Goal: Task Accomplishment & Management: Complete application form

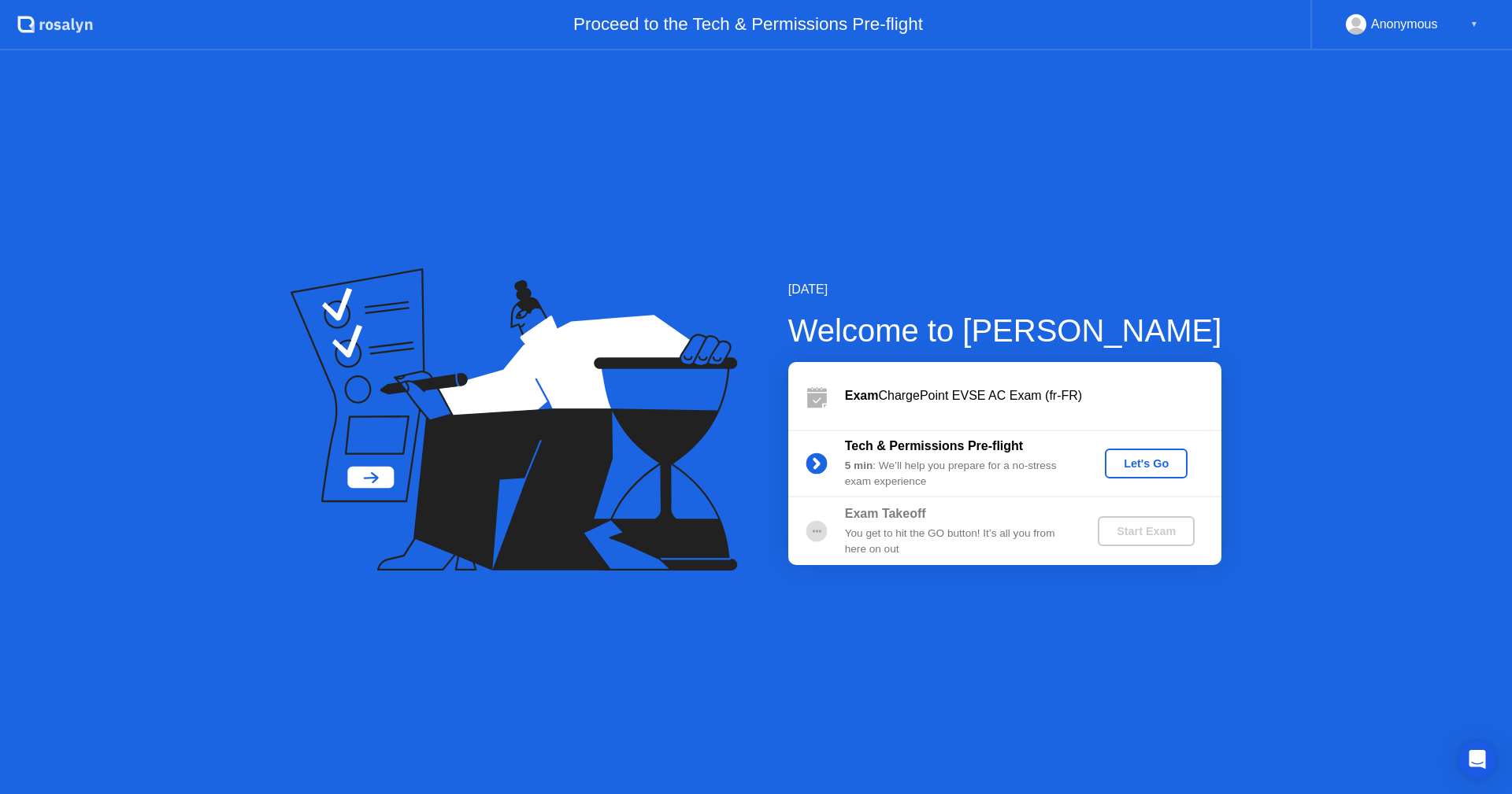
click at [1135, 462] on div "Let's Go" at bounding box center [1147, 463] width 71 height 12
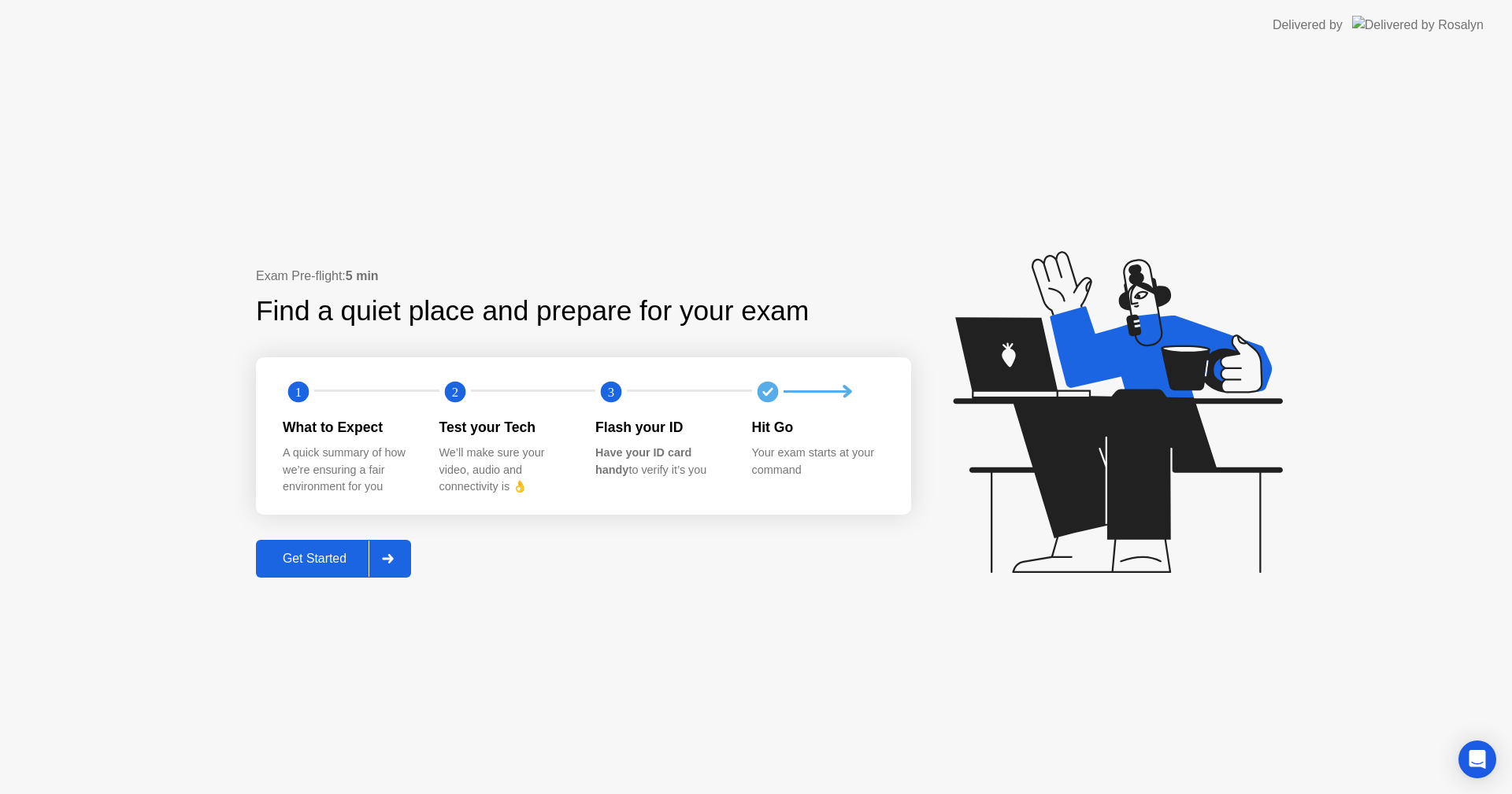
click at [329, 576] on button "Get Started" at bounding box center [333, 560] width 155 height 38
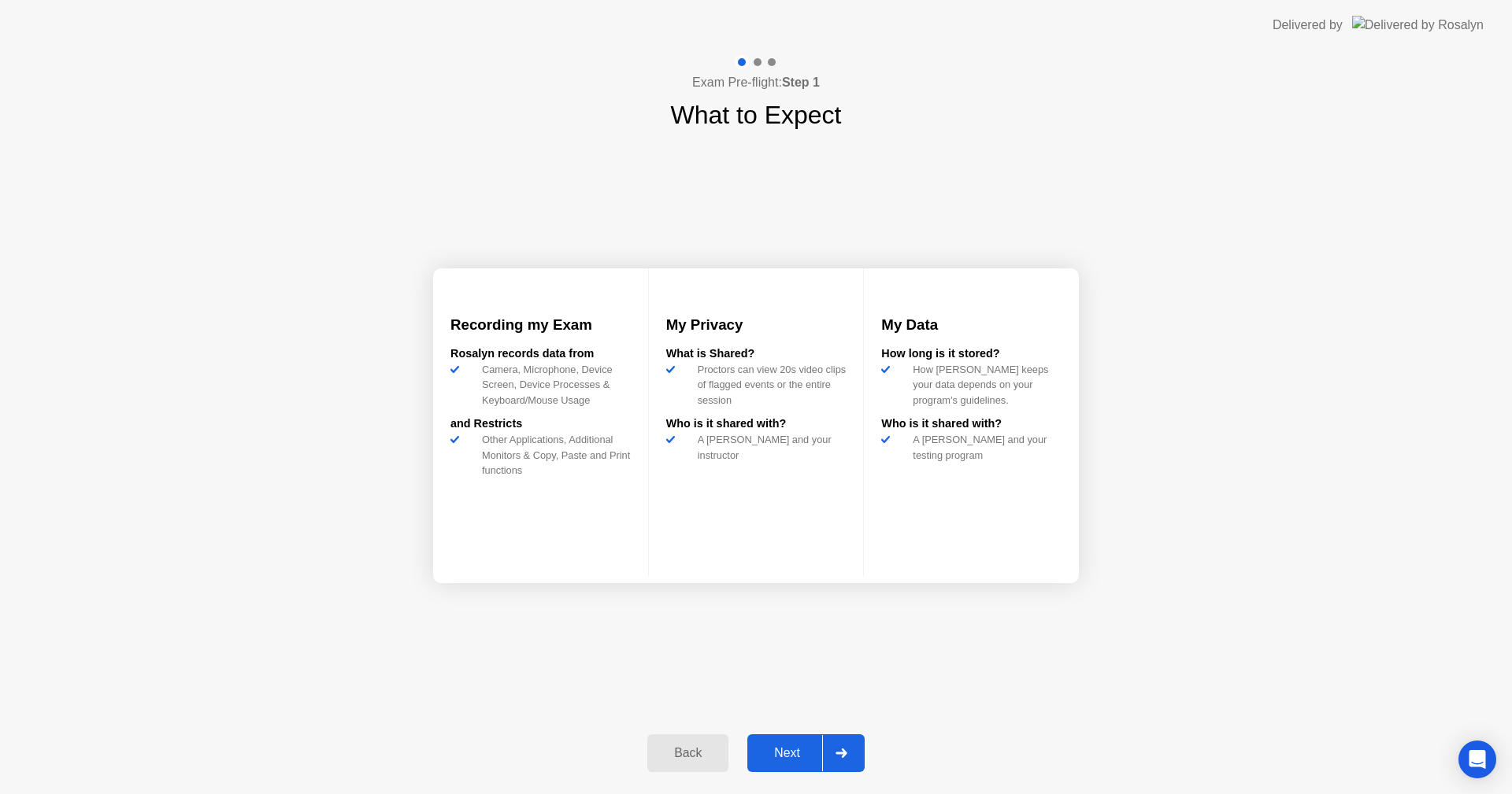
click at [780, 700] on button "Next" at bounding box center [806, 754] width 117 height 38
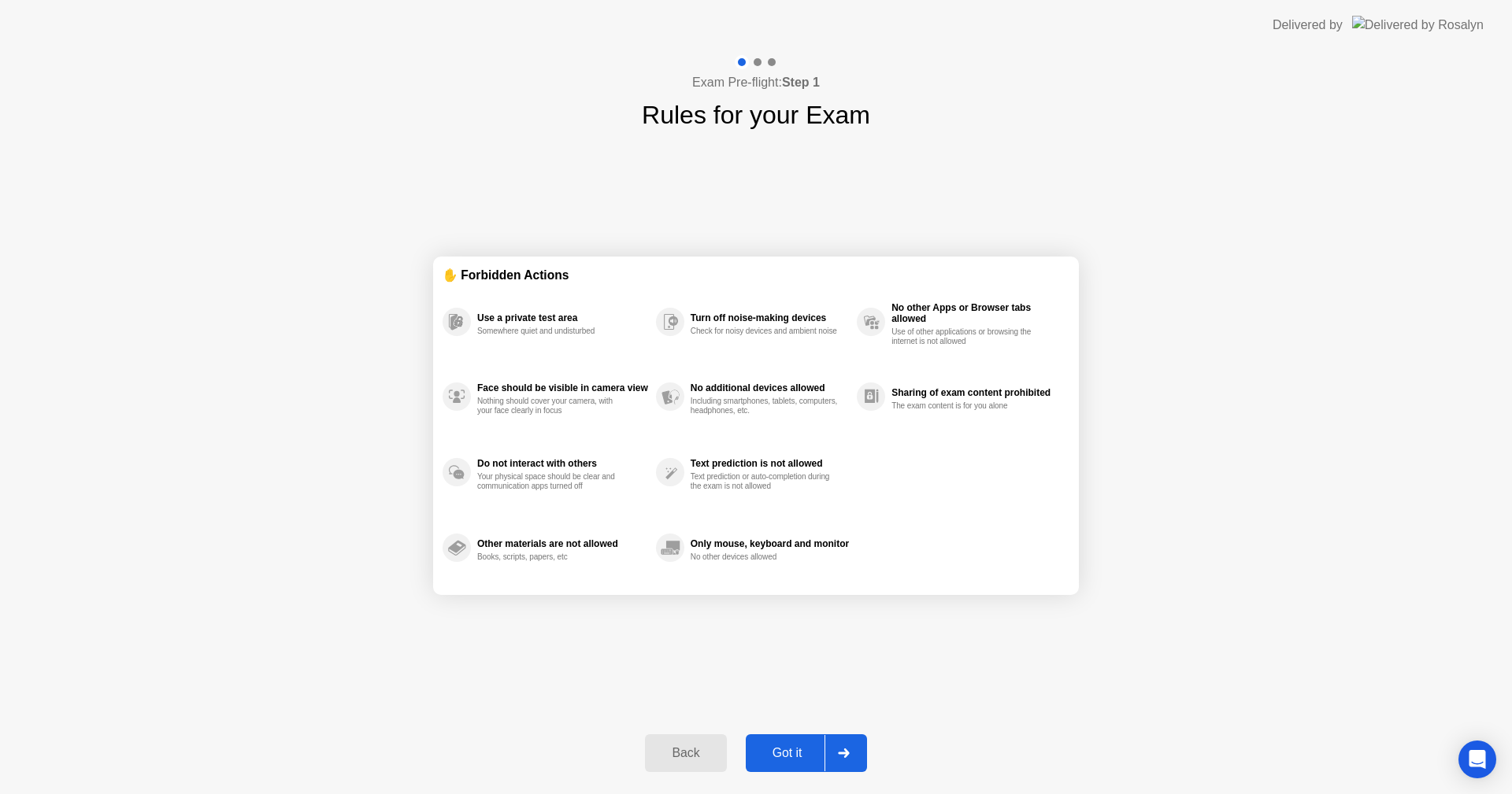
click at [790, 700] on div "Got it" at bounding box center [787, 753] width 74 height 14
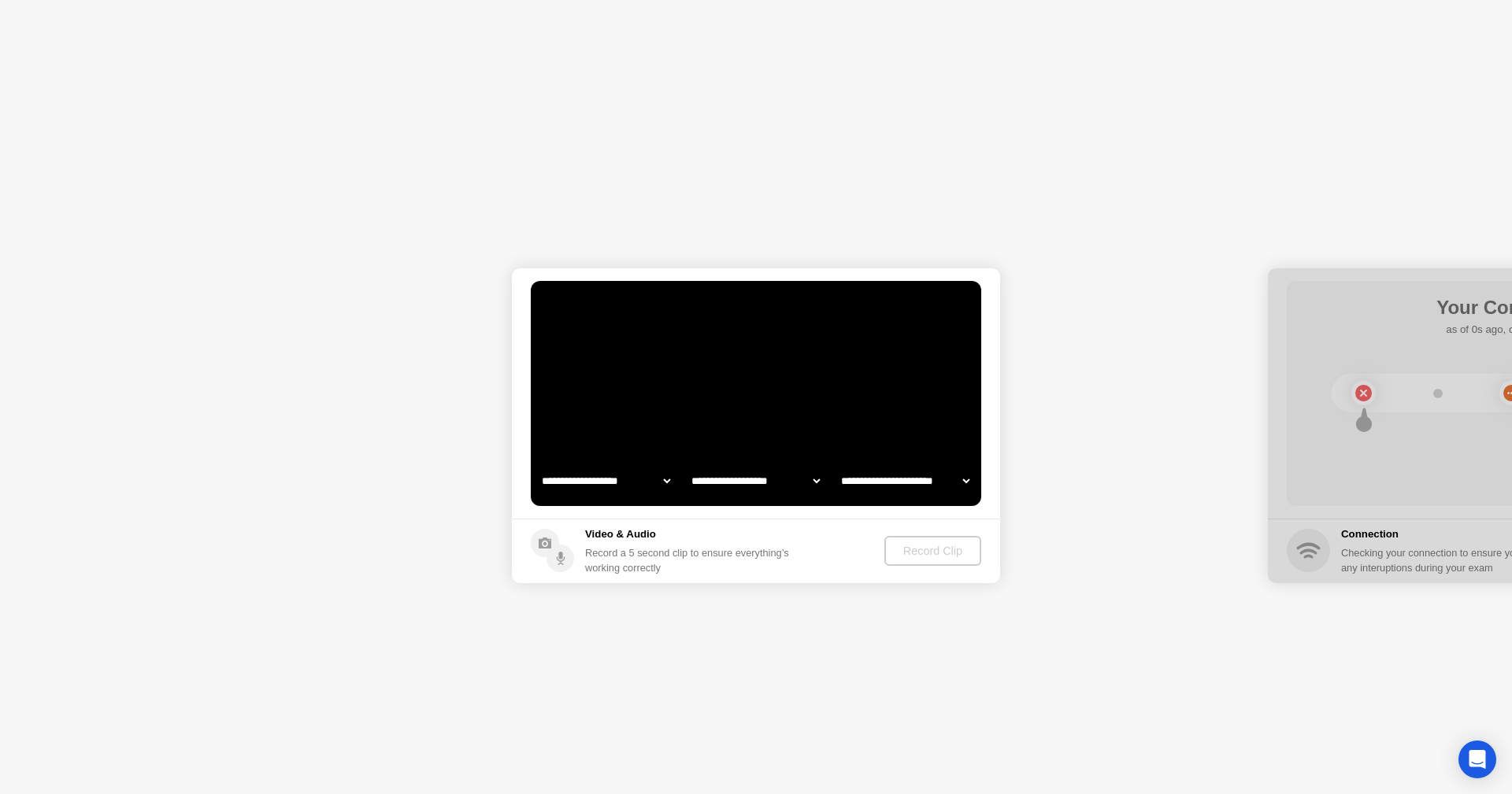
select select "**********"
select select "*******"
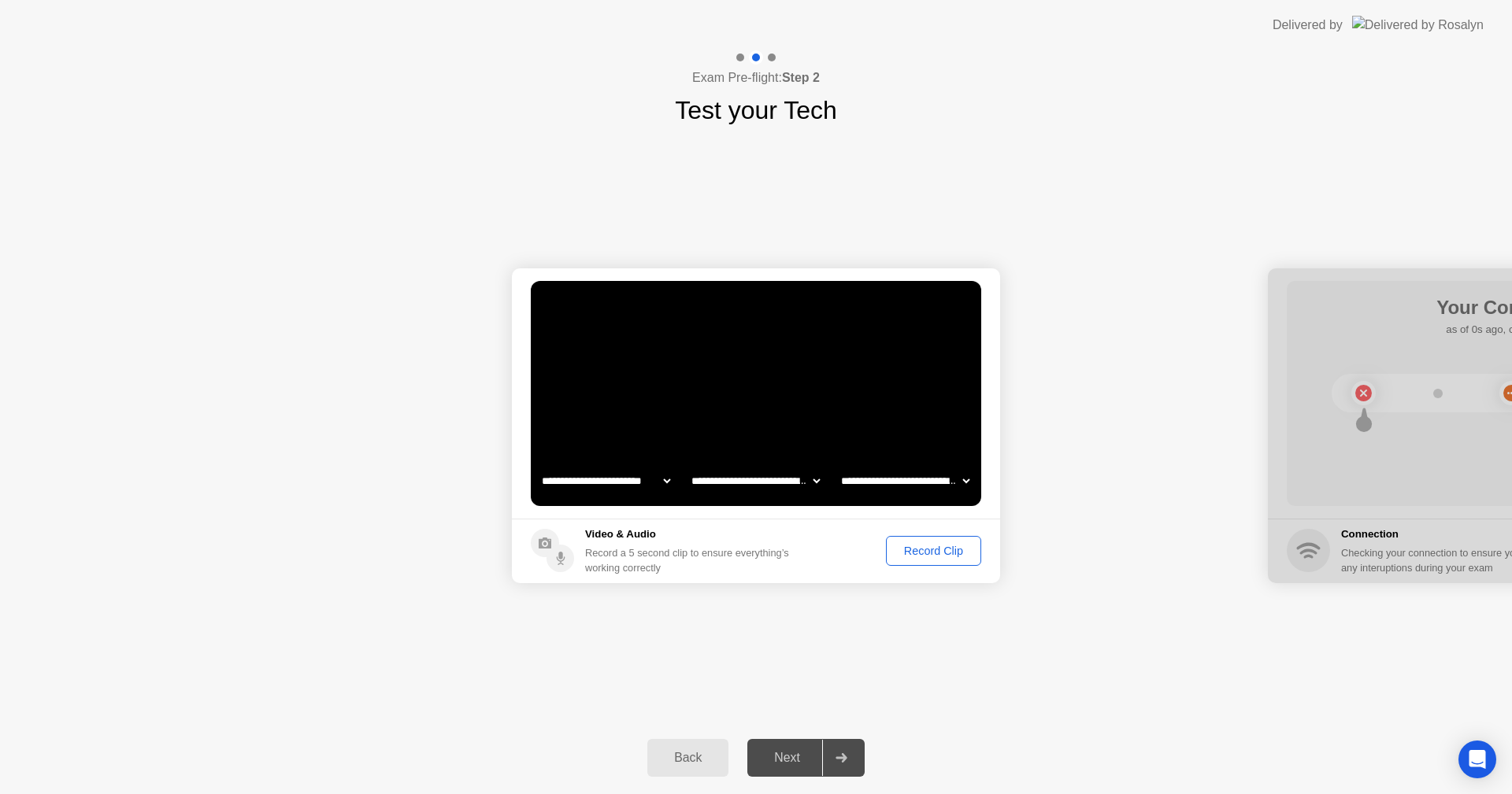
click at [910, 552] on div "Record Clip" at bounding box center [933, 551] width 84 height 12
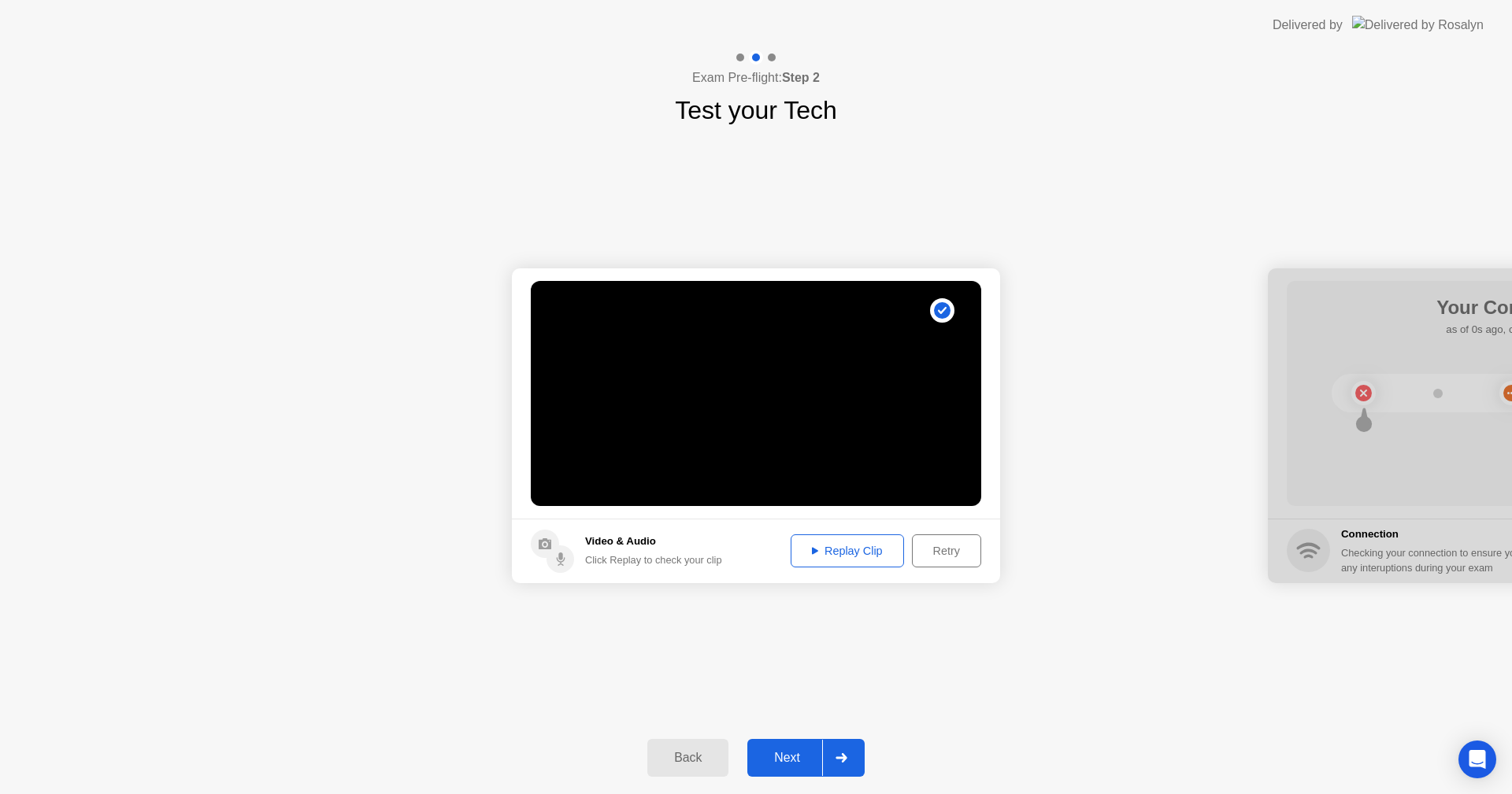
click at [799, 700] on div "Next" at bounding box center [787, 758] width 71 height 14
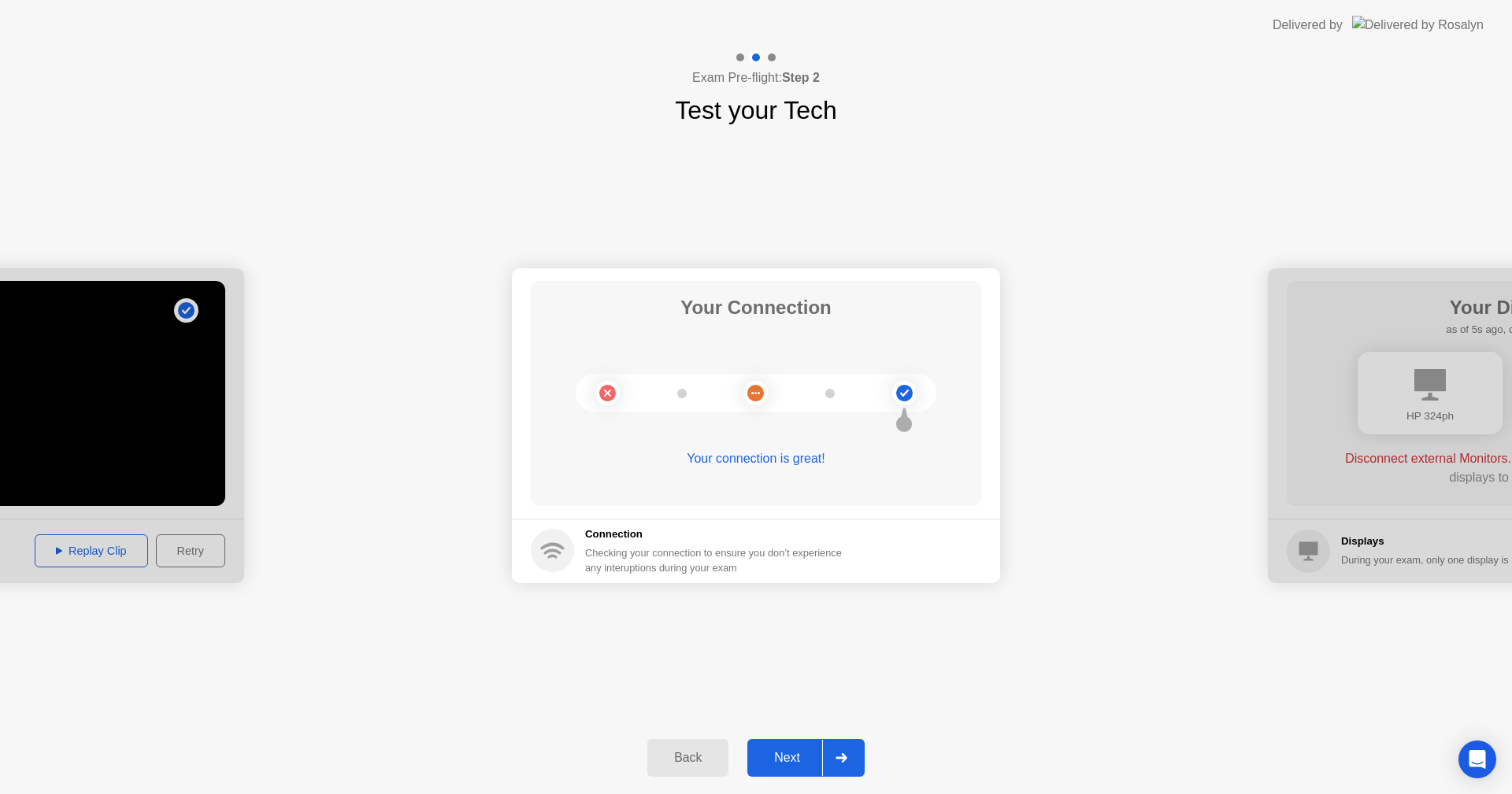
click at [810, 700] on div "Next" at bounding box center [787, 758] width 71 height 14
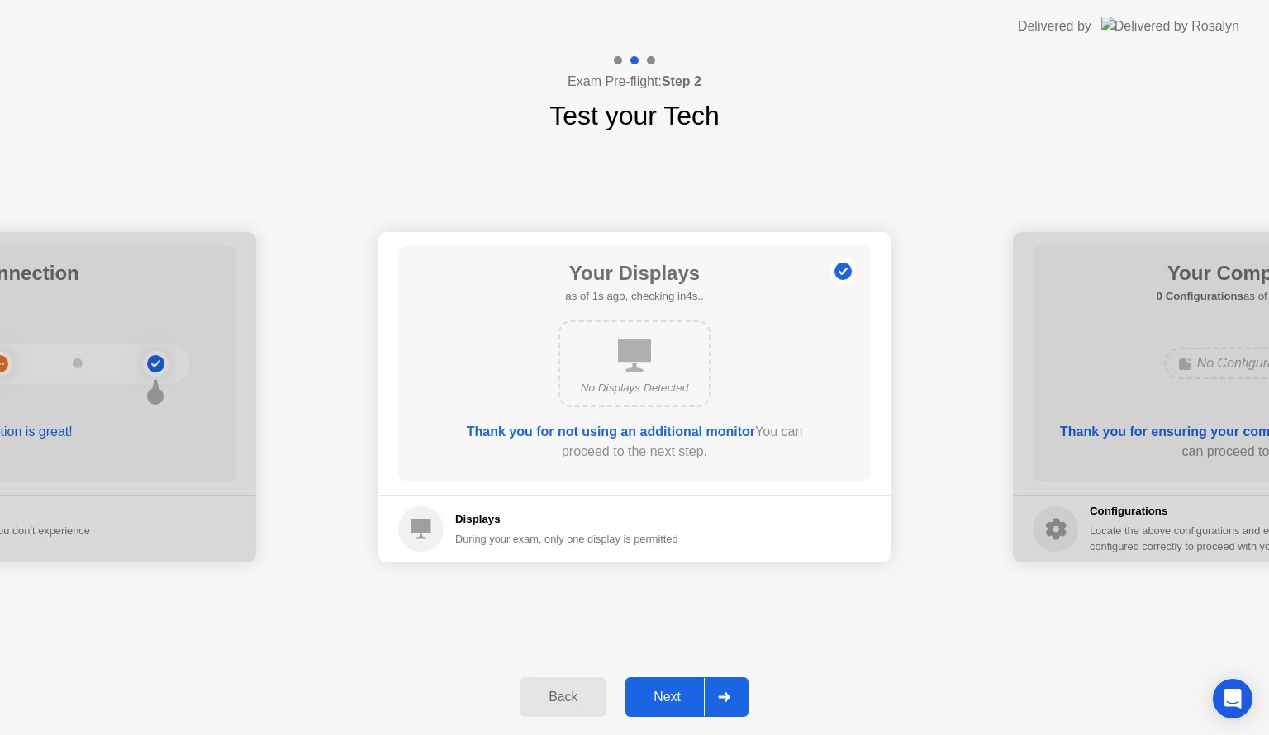
click at [668, 710] on button "Next" at bounding box center [686, 697] width 123 height 40
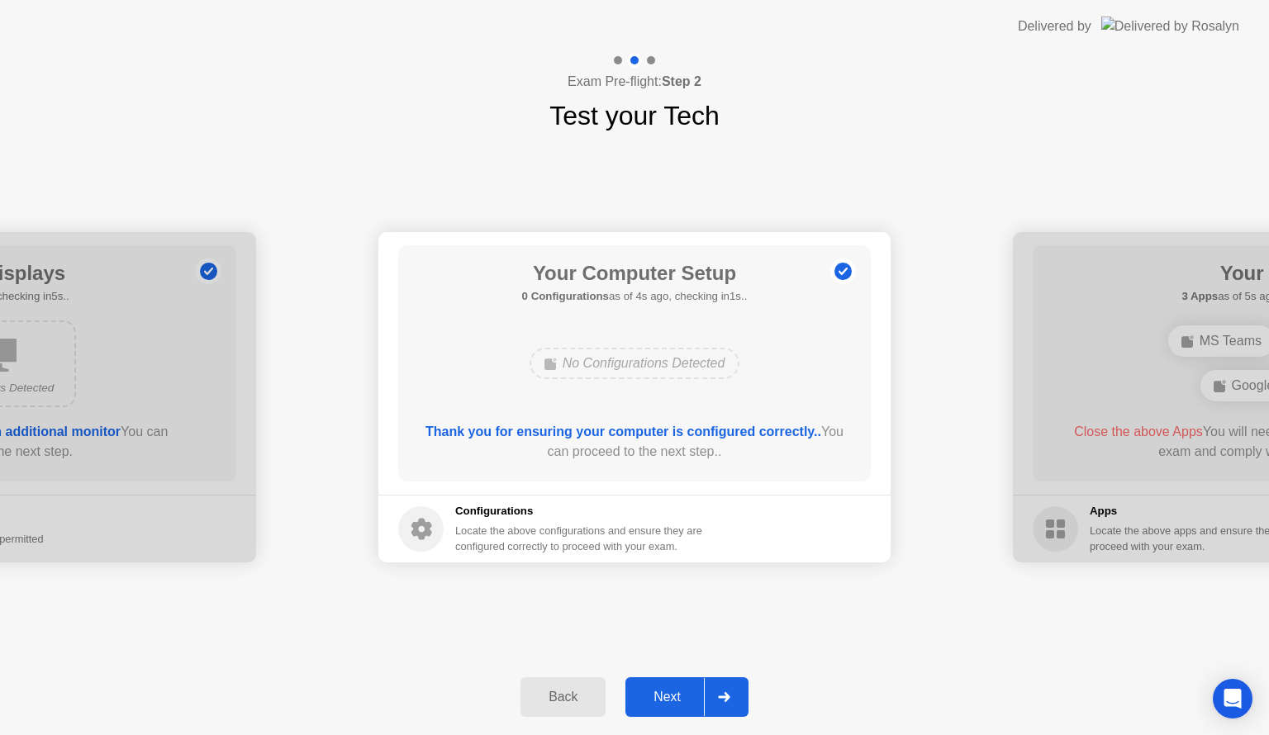
click at [652, 692] on div "Next" at bounding box center [667, 697] width 74 height 15
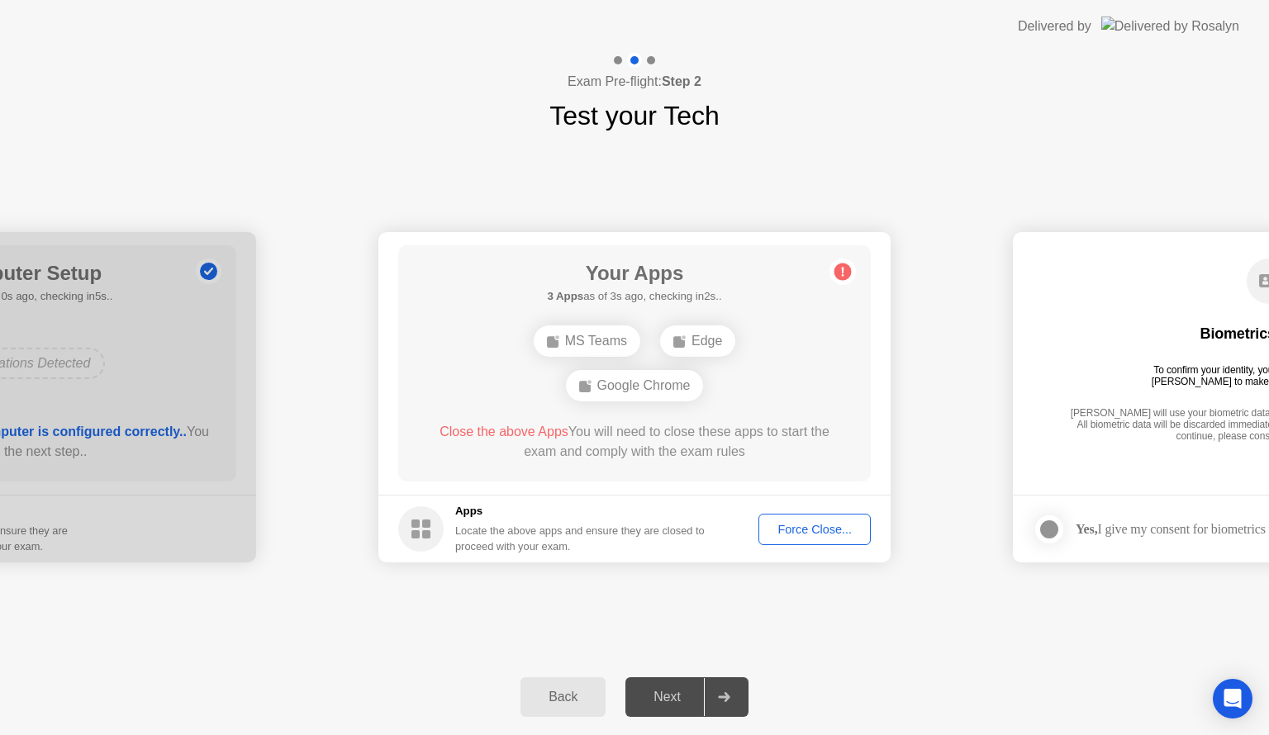
click at [806, 533] on div "Force Close..." at bounding box center [814, 529] width 101 height 13
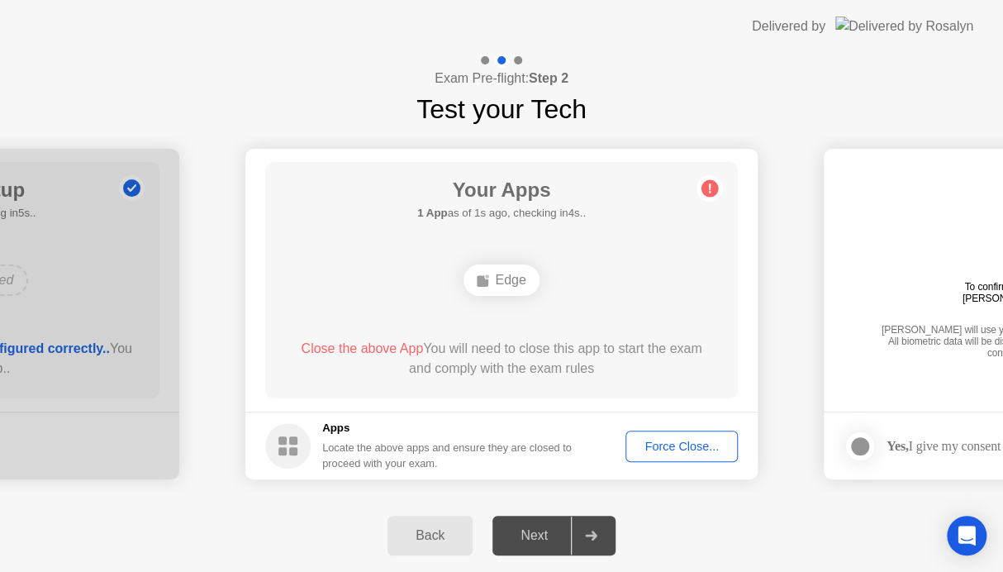
click at [677, 439] on div "Force Close..." at bounding box center [681, 445] width 101 height 13
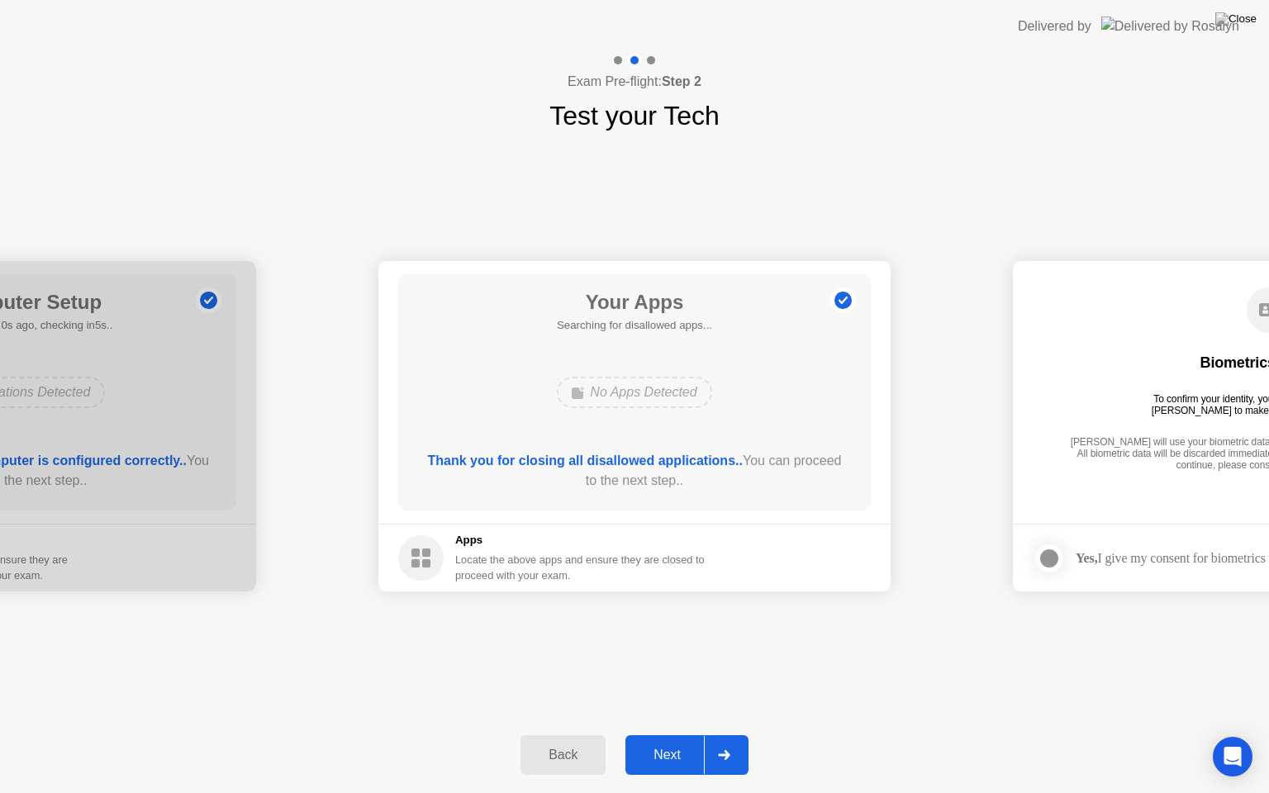
click at [674, 734] on div "Next" at bounding box center [667, 755] width 74 height 15
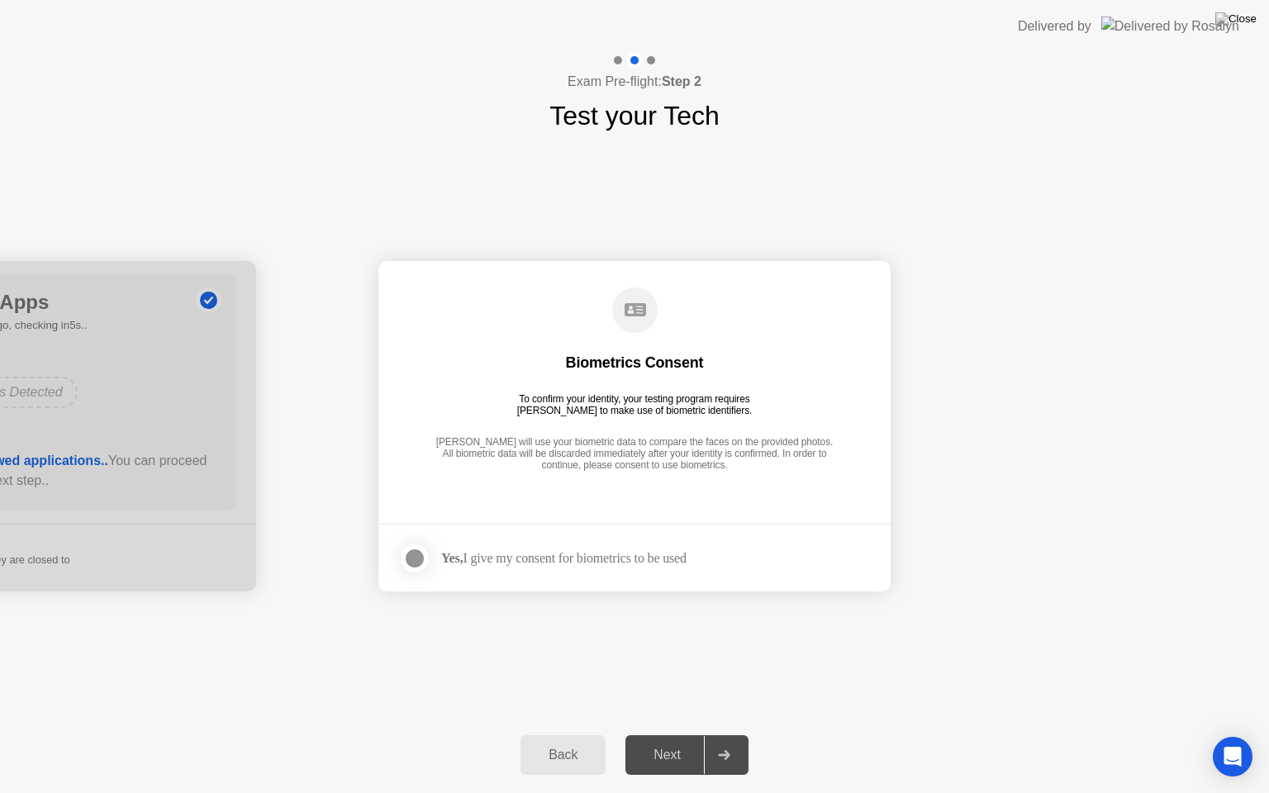
click at [413, 559] on div at bounding box center [415, 558] width 20 height 20
click at [671, 734] on div "Next" at bounding box center [667, 755] width 74 height 15
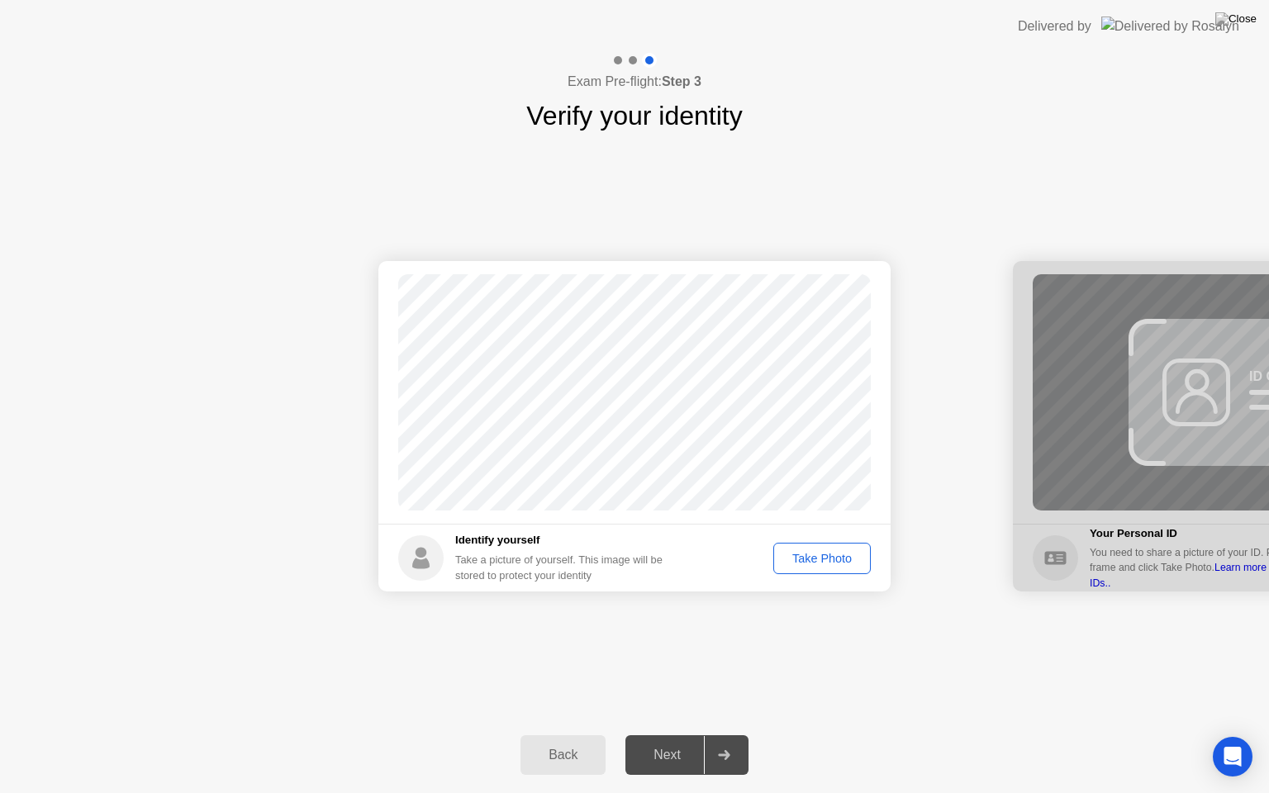
click at [819, 562] on div "Take Photo" at bounding box center [822, 558] width 86 height 13
click at [829, 558] on div "Retake" at bounding box center [832, 558] width 64 height 13
click at [814, 560] on div "Take Photo" at bounding box center [822, 558] width 86 height 13
click at [674, 734] on div "Next" at bounding box center [667, 755] width 74 height 15
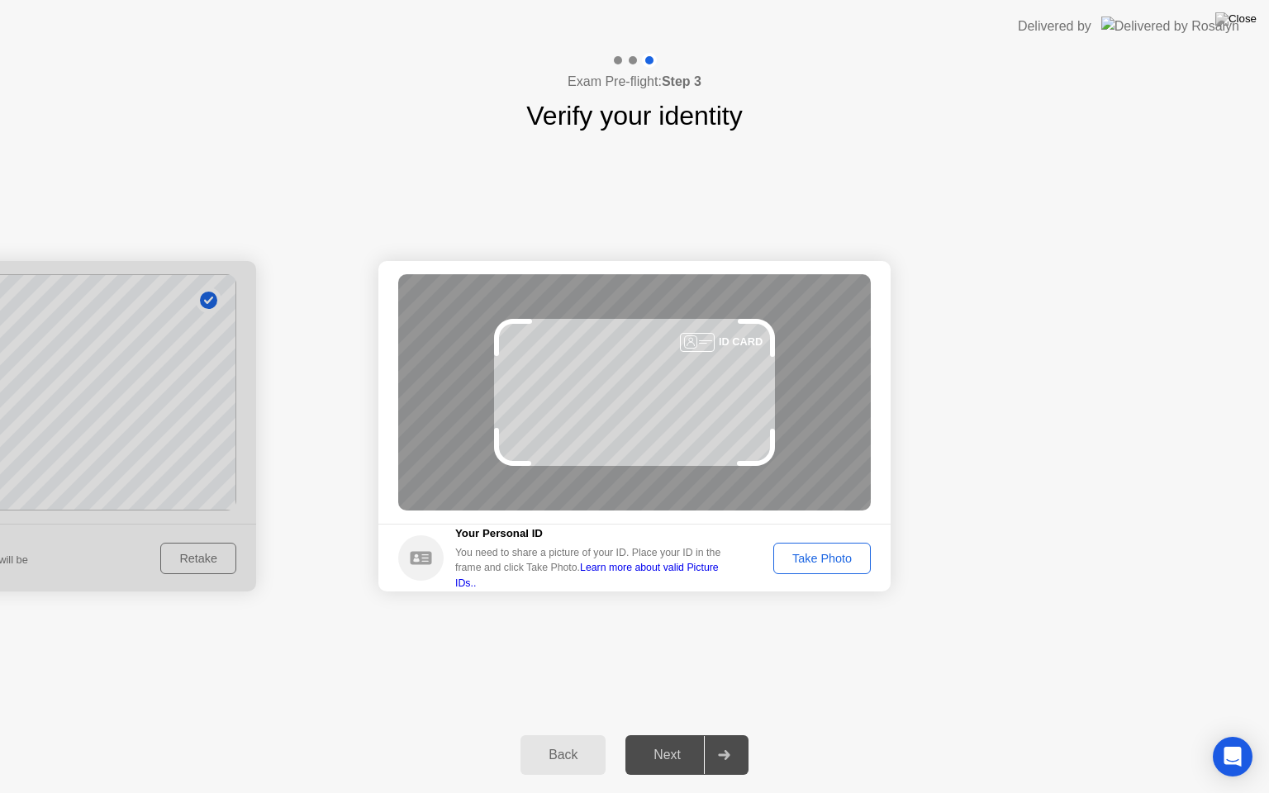
click at [816, 558] on div "Take Photo" at bounding box center [822, 558] width 86 height 13
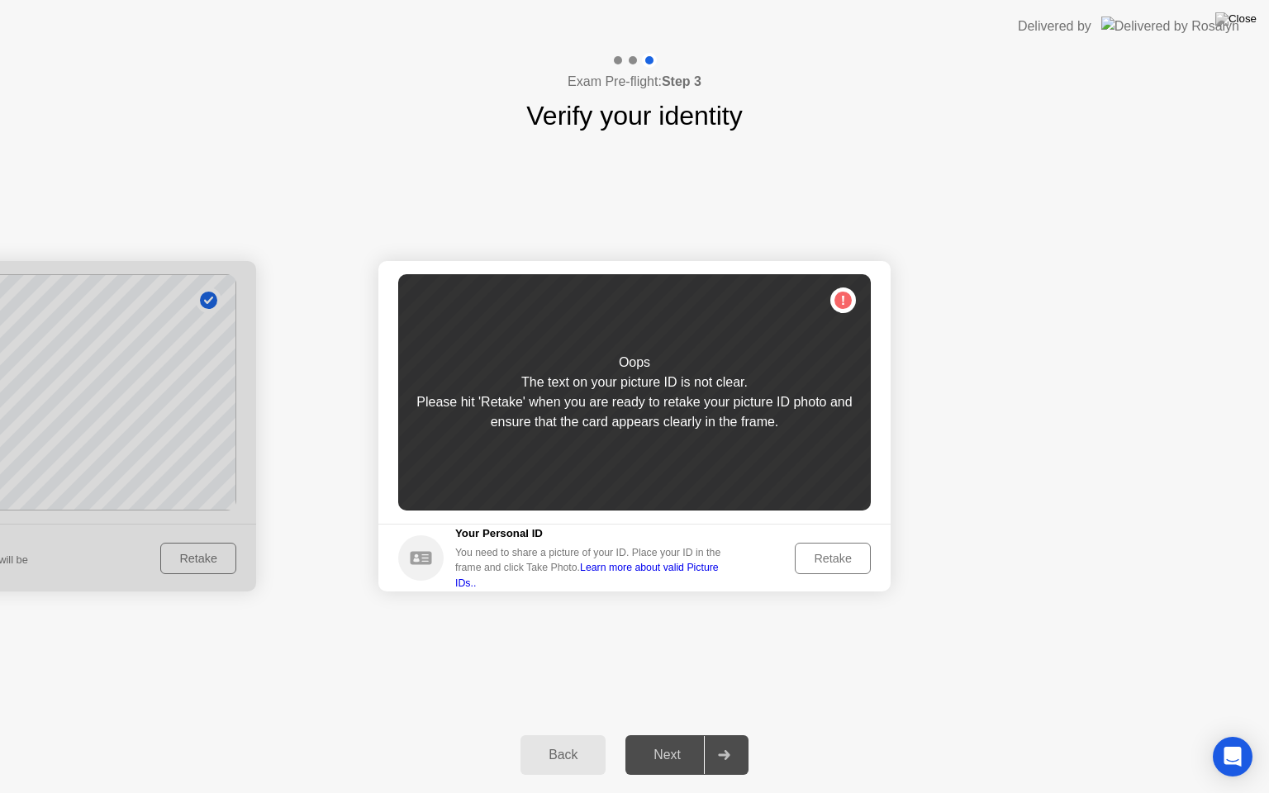
click at [834, 562] on div "Retake" at bounding box center [832, 558] width 64 height 13
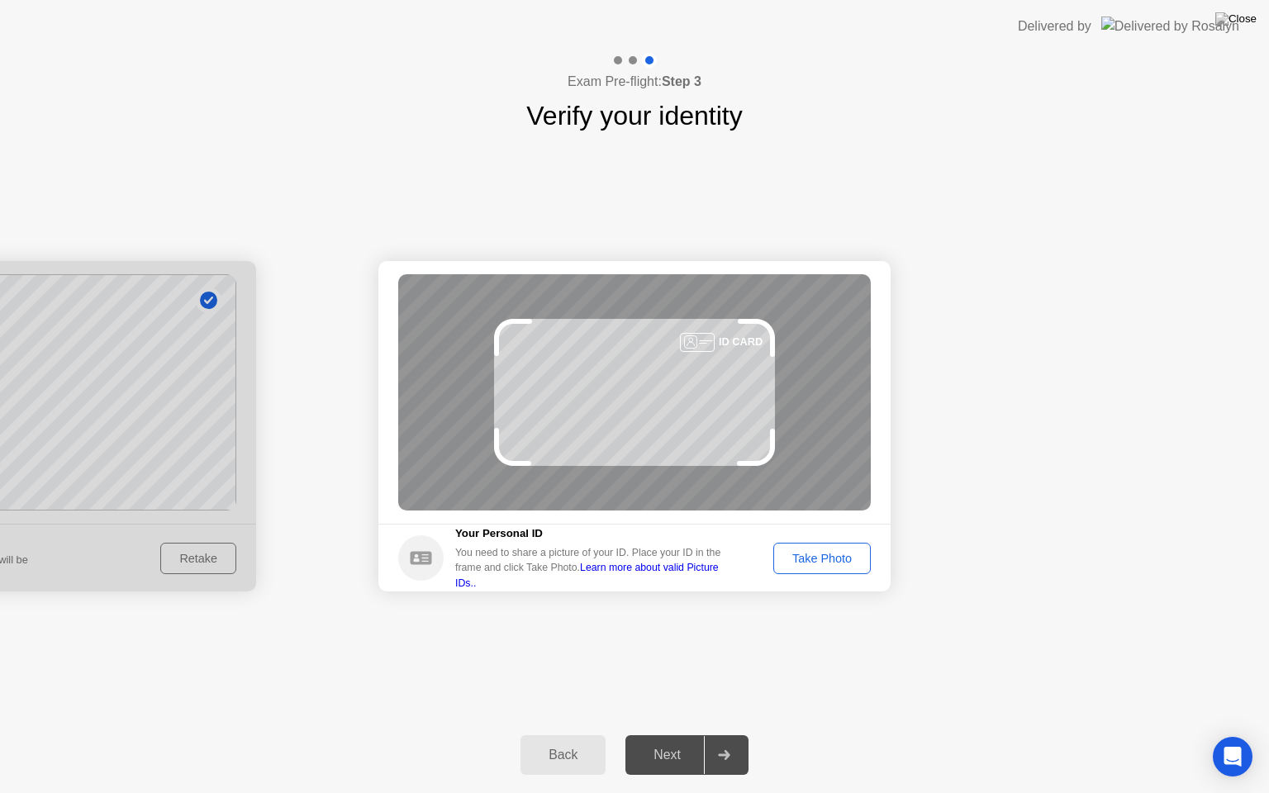
click at [832, 565] on div "Take Photo" at bounding box center [822, 558] width 86 height 13
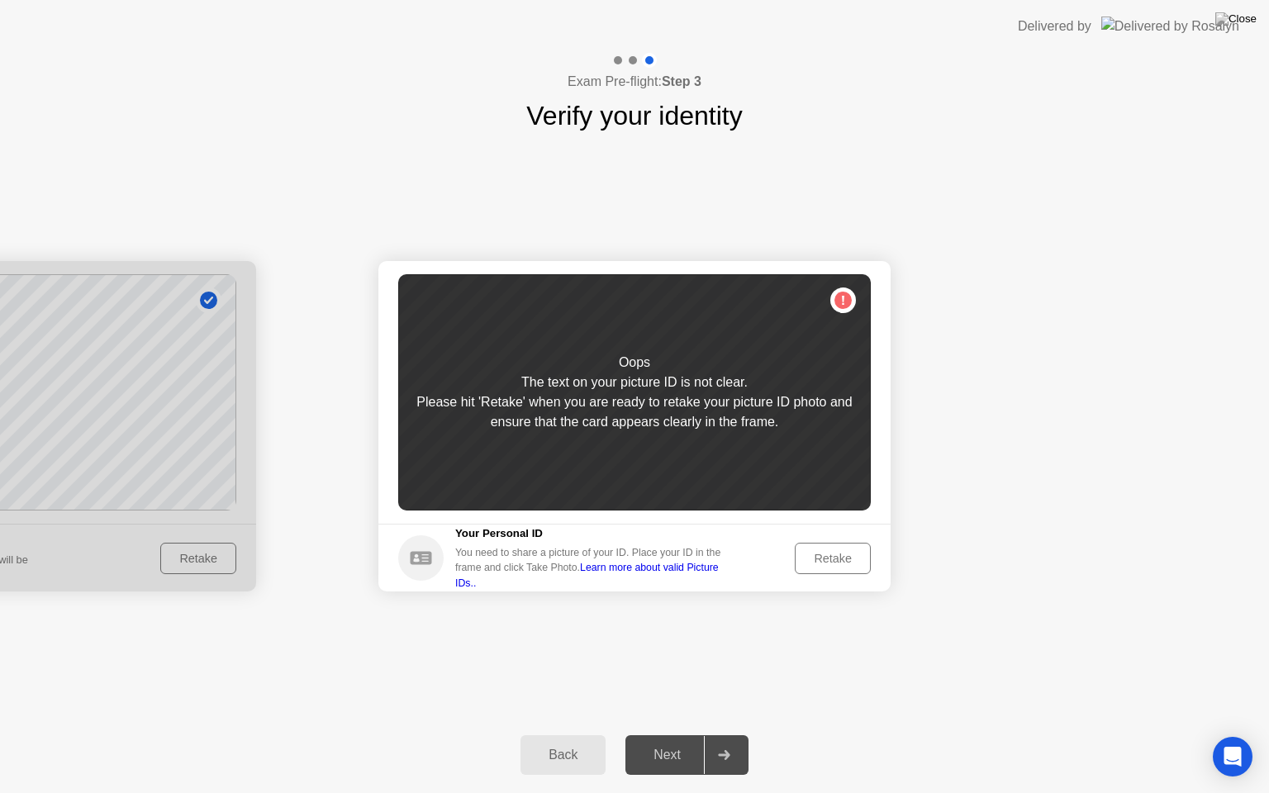
click at [841, 560] on div "Retake" at bounding box center [832, 558] width 64 height 13
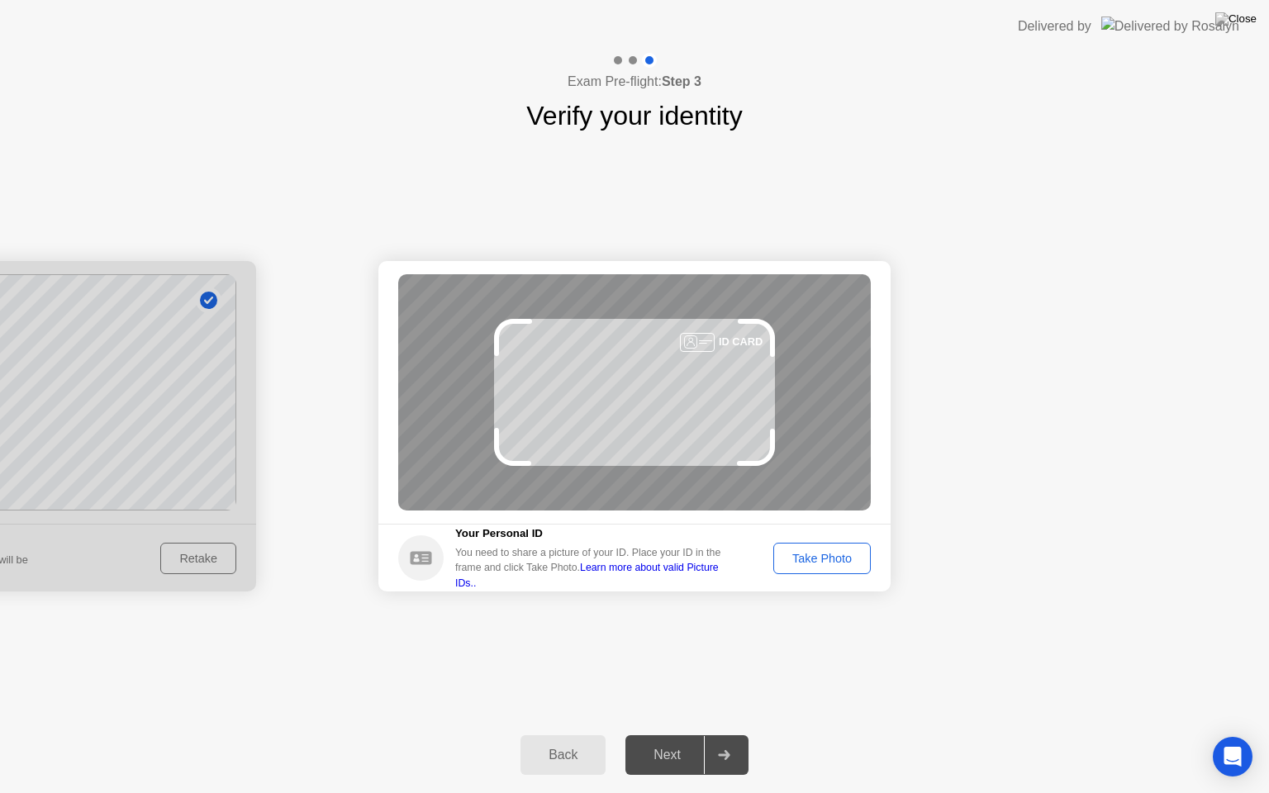
click at [631, 370] on div "ID CARD" at bounding box center [634, 392] width 473 height 236
click at [809, 552] on div "Take Photo" at bounding box center [822, 558] width 86 height 13
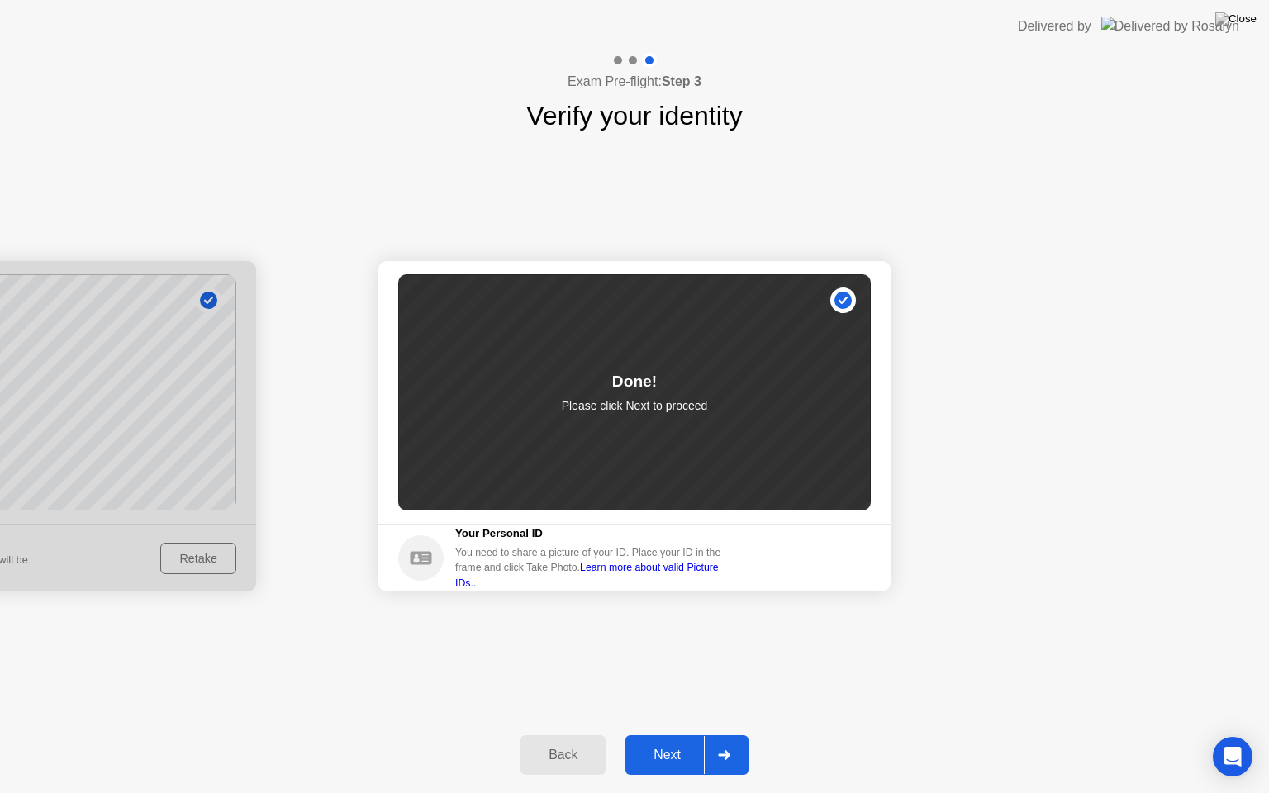
click at [680, 734] on div "Next" at bounding box center [667, 755] width 74 height 15
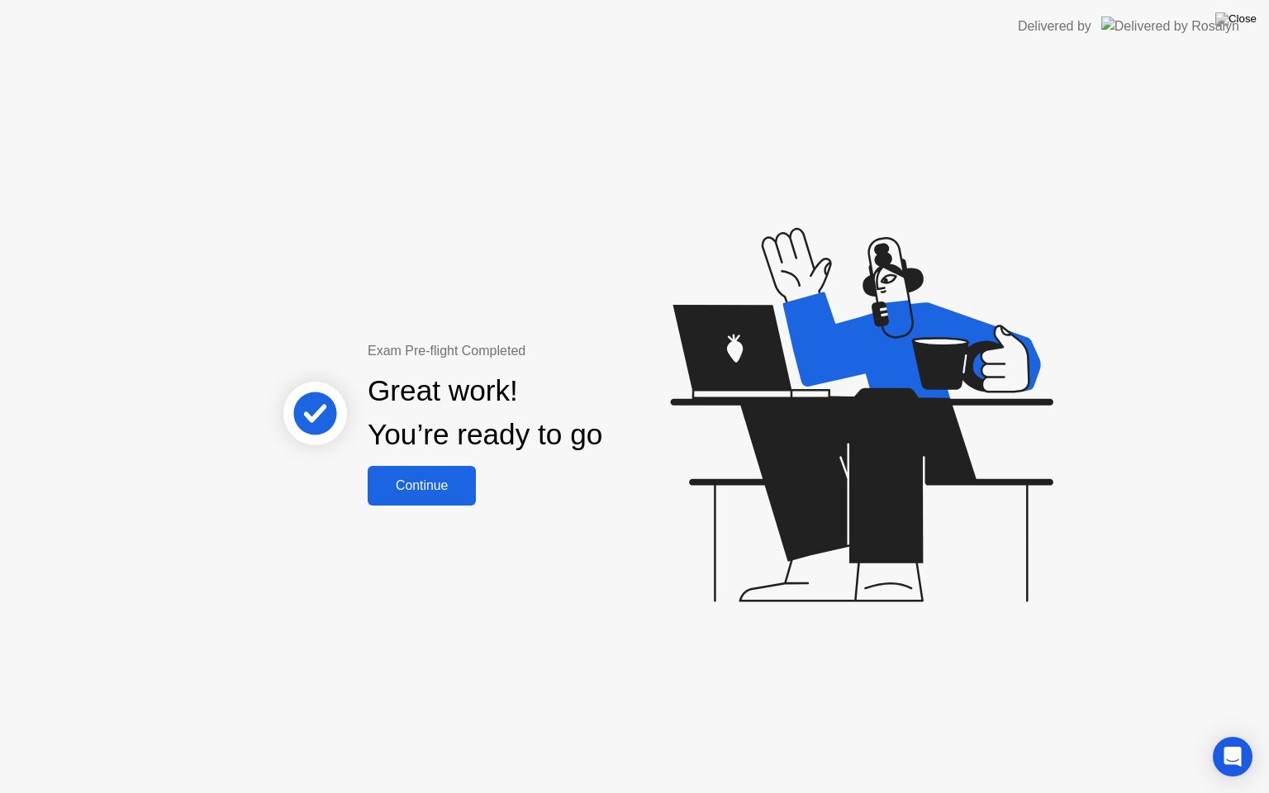
click at [444, 496] on button "Continue" at bounding box center [422, 486] width 108 height 40
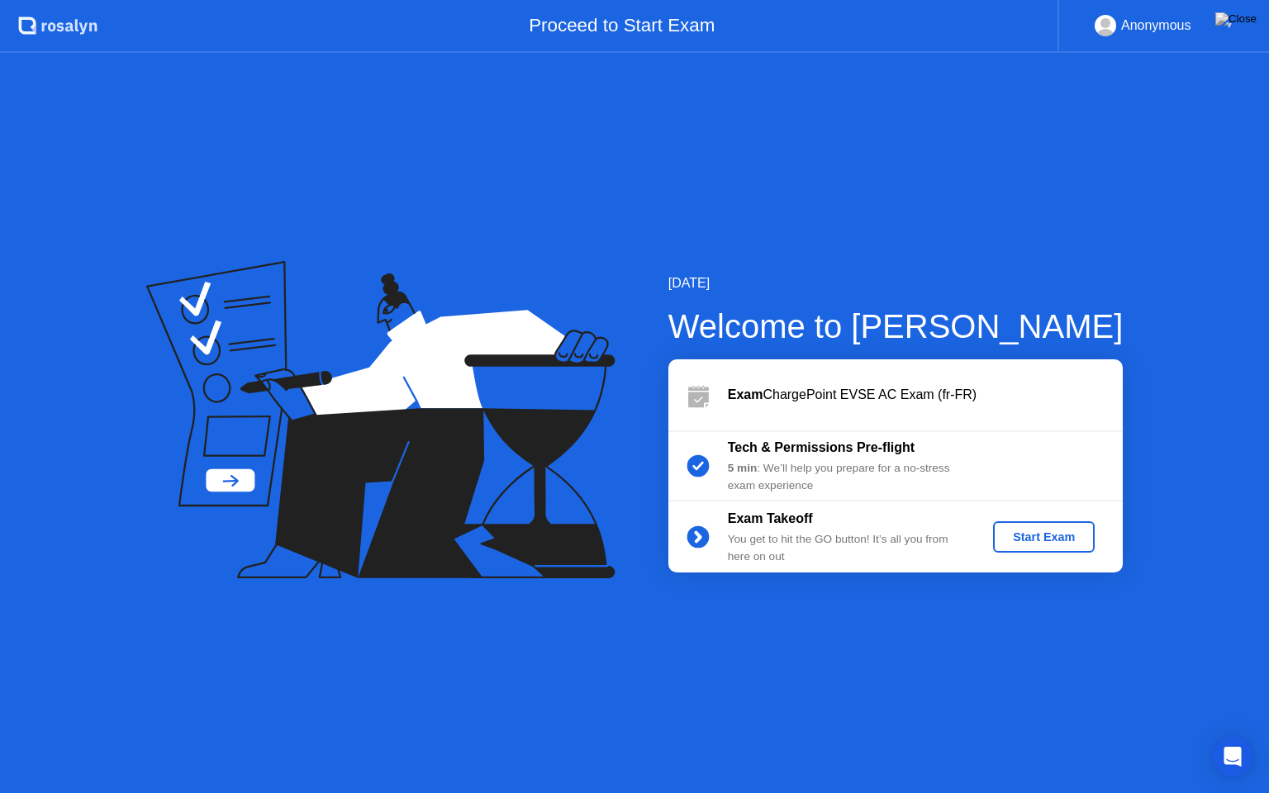
click at [1042, 534] on div "Start Exam" at bounding box center [1044, 536] width 88 height 13
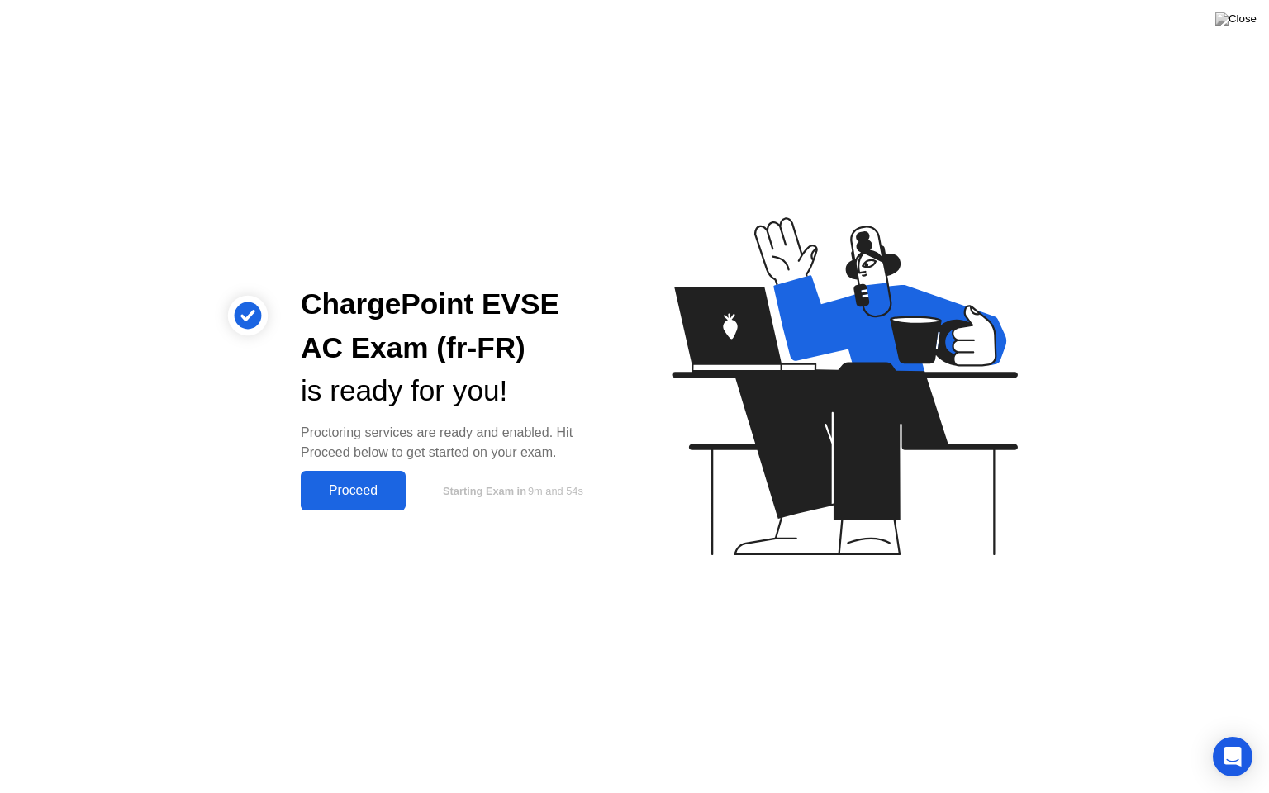
click at [373, 492] on div "Proceed" at bounding box center [353, 490] width 95 height 15
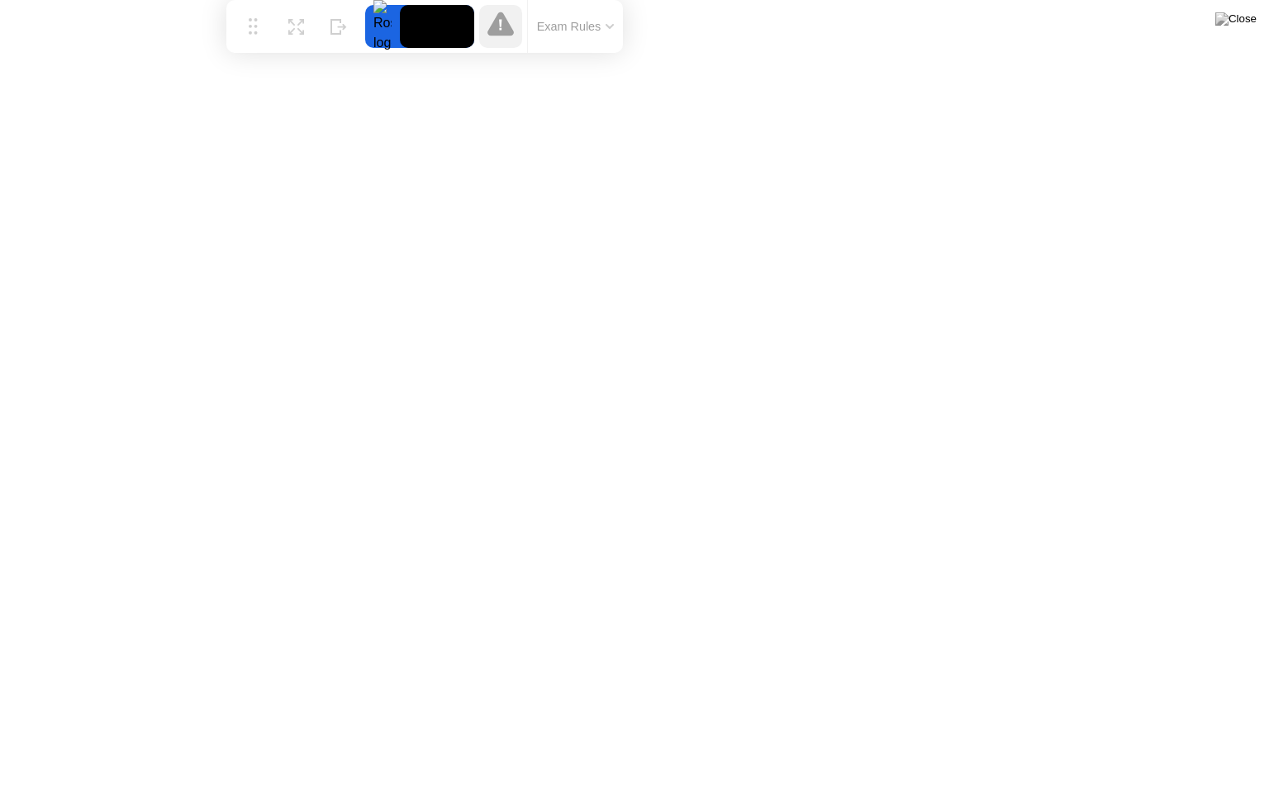
drag, startPoint x: 461, startPoint y: 761, endPoint x: 250, endPoint y: 0, distance: 789.4
click at [250, 0] on div "Move Expand Hide Exam Rules" at bounding box center [424, 26] width 397 height 53
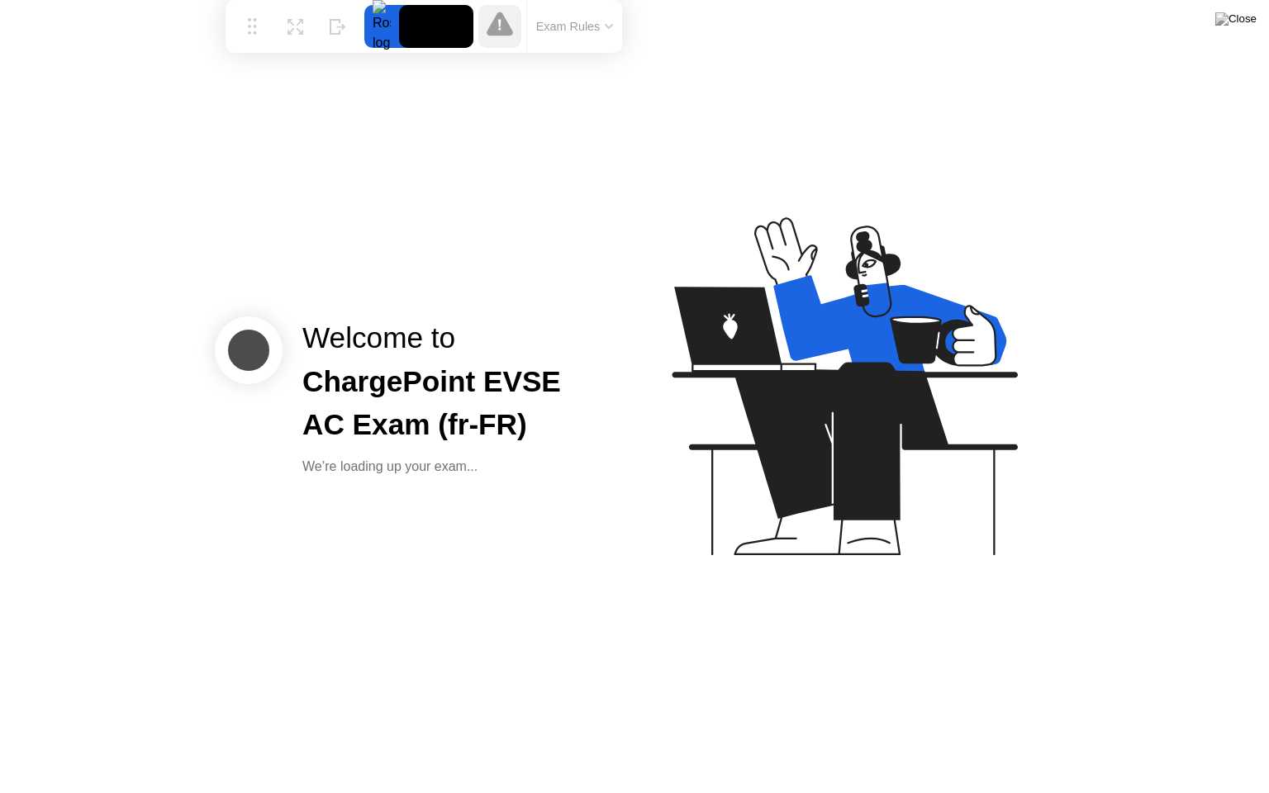
click at [572, 29] on button "Exam Rules" at bounding box center [575, 26] width 88 height 15
